Goal: Task Accomplishment & Management: Complete application form

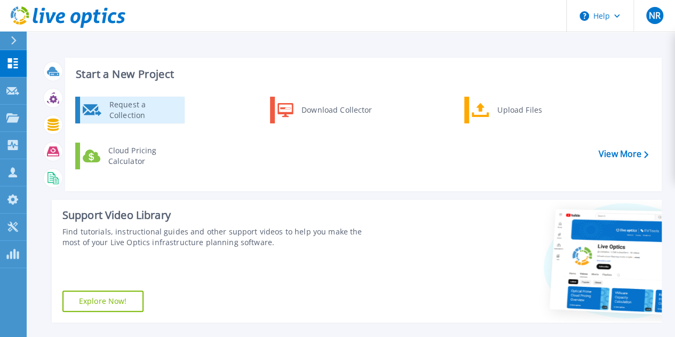
click at [172, 115] on div "Request a Collection" at bounding box center [143, 109] width 78 height 21
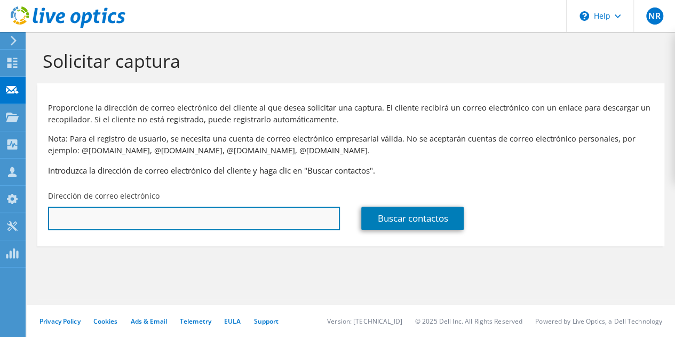
click at [239, 222] on input "text" at bounding box center [194, 218] width 292 height 23
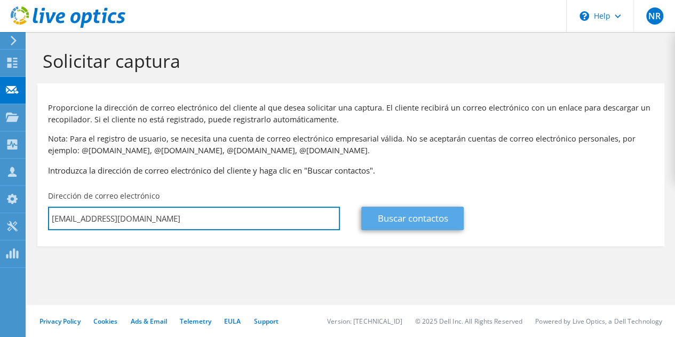
type input "[EMAIL_ADDRESS][DOMAIN_NAME]"
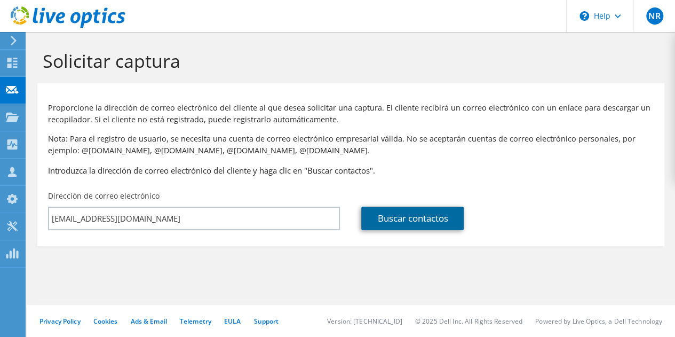
click at [412, 217] on link "Buscar contactos" at bounding box center [412, 218] width 102 height 23
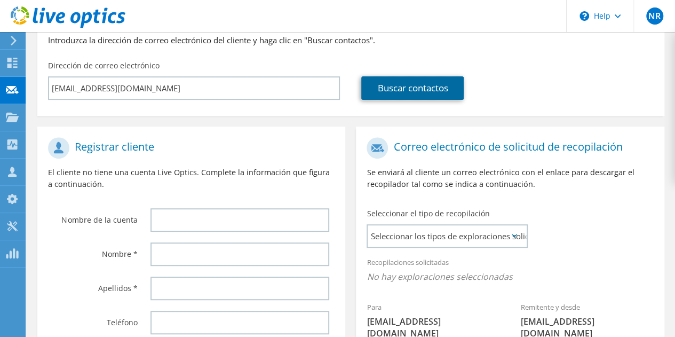
scroll to position [160, 0]
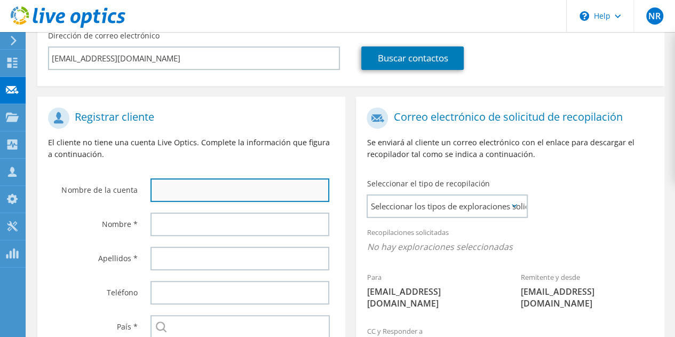
click at [238, 188] on input "text" at bounding box center [240, 189] width 179 height 23
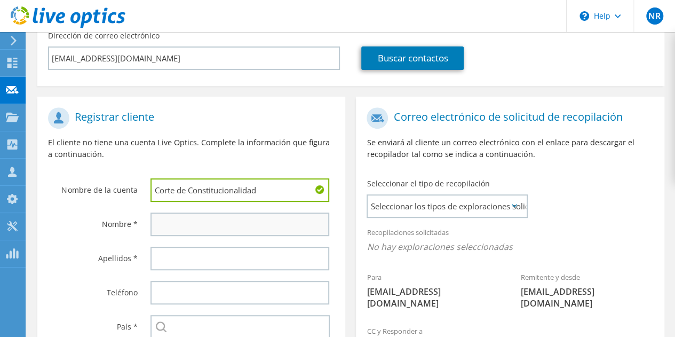
type input "Corte de Constitucionalidad"
click at [221, 224] on input "text" at bounding box center [240, 223] width 179 height 23
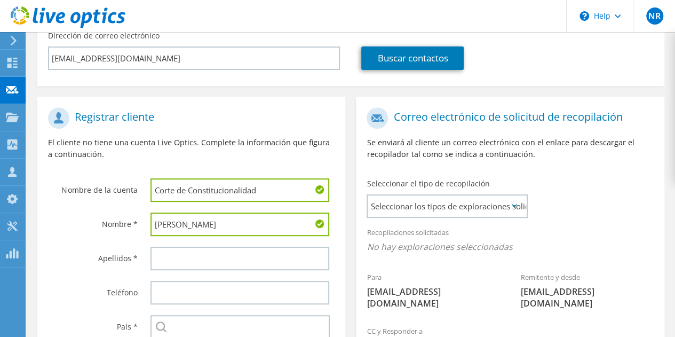
type input "[PERSON_NAME]"
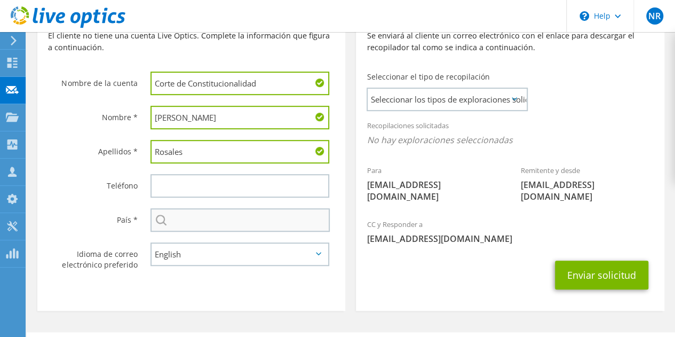
type input "Rosales"
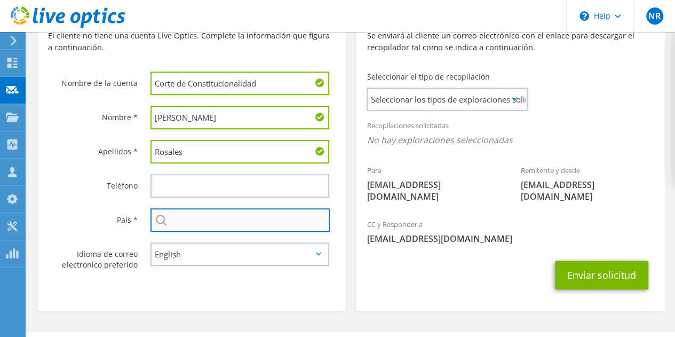
click at [201, 220] on input "text" at bounding box center [240, 219] width 179 height 23
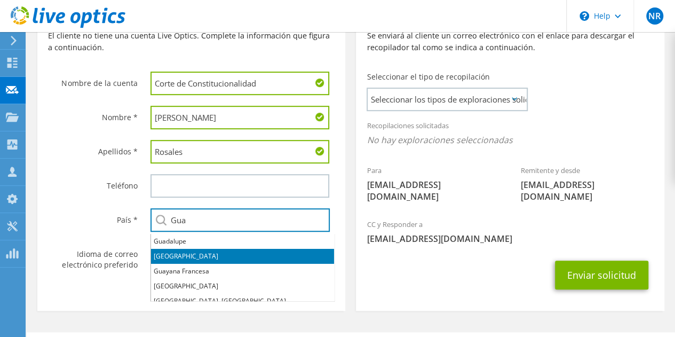
click at [199, 257] on li "[GEOGRAPHIC_DATA]" at bounding box center [242, 256] width 183 height 15
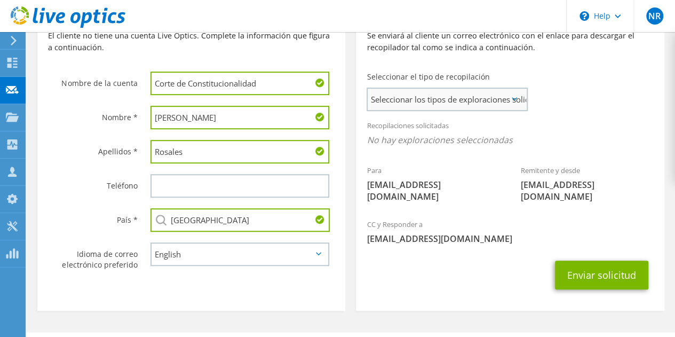
type input "[GEOGRAPHIC_DATA]"
click at [478, 100] on span "Seleccionar los tipos de exploraciones solicitados" at bounding box center [447, 99] width 159 height 21
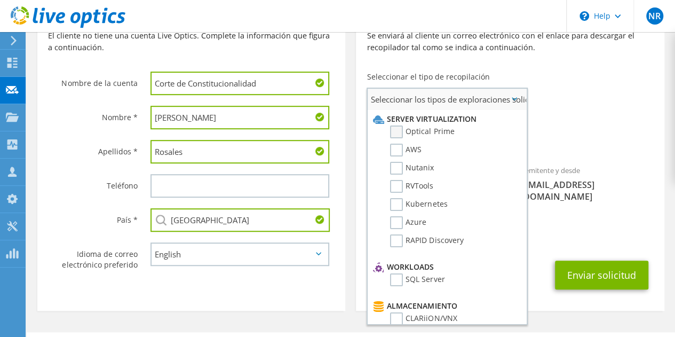
click at [422, 132] on label "Optical Prime" at bounding box center [422, 131] width 64 height 13
click at [0, 0] on input "Optical Prime" at bounding box center [0, 0] width 0 height 0
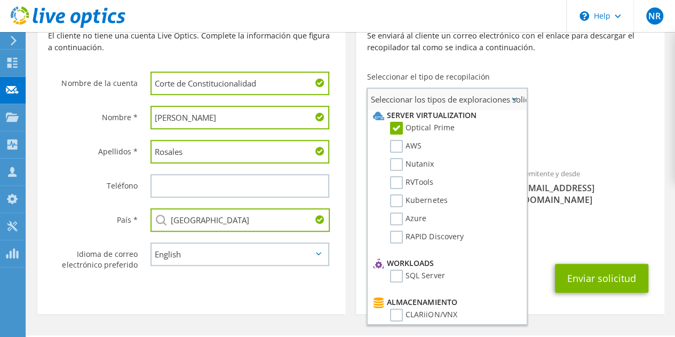
scroll to position [0, 0]
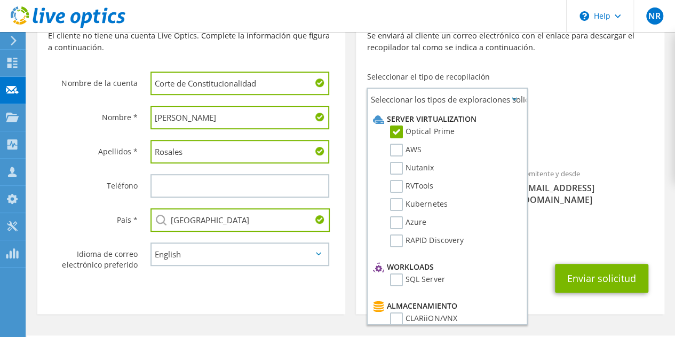
click at [550, 118] on div "Recopilaciones solicitadas No hay exploraciones seleccionadas Optical Prime" at bounding box center [510, 135] width 308 height 43
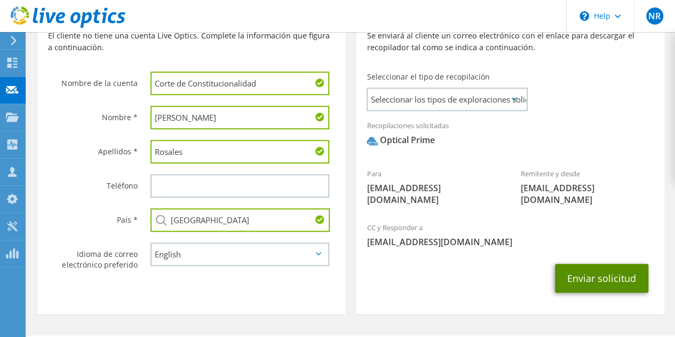
click at [611, 268] on button "Enviar solicitud" at bounding box center [601, 278] width 93 height 29
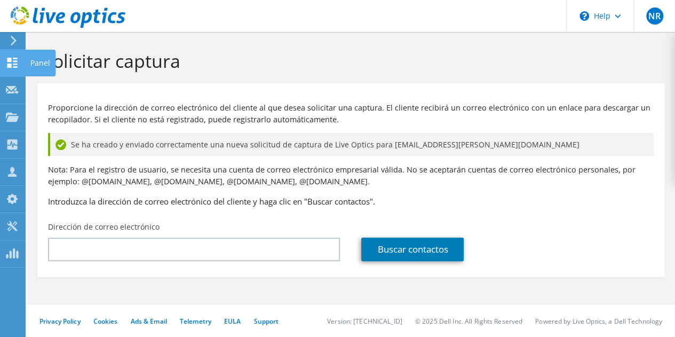
click at [18, 65] on icon at bounding box center [12, 63] width 13 height 10
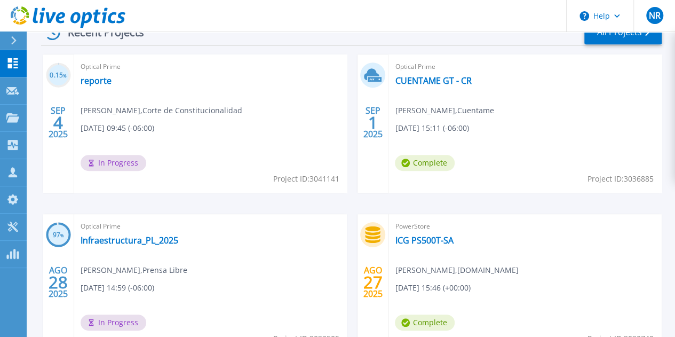
scroll to position [374, 0]
